Goal: Information Seeking & Learning: Learn about a topic

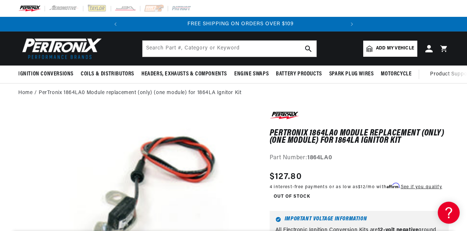
scroll to position [0, 221]
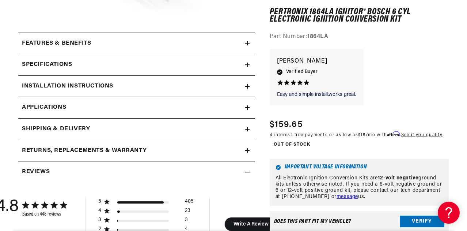
click at [80, 44] on h2 "Features & Benefits" at bounding box center [56, 44] width 69 height 10
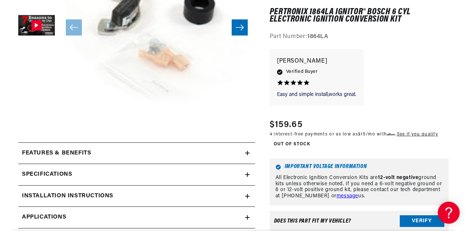
click at [60, 176] on h2 "Specifications" at bounding box center [47, 175] width 50 height 10
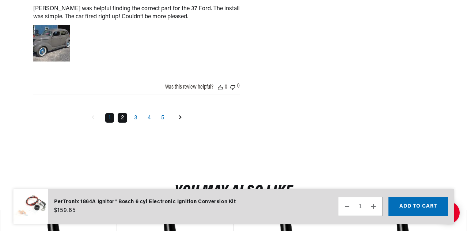
click at [123, 117] on link "2" at bounding box center [123, 118] width 10 height 10
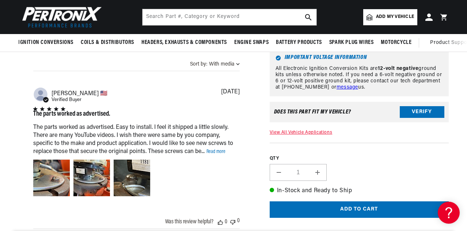
scroll to position [0, 221]
